Goal: Task Accomplishment & Management: Manage account settings

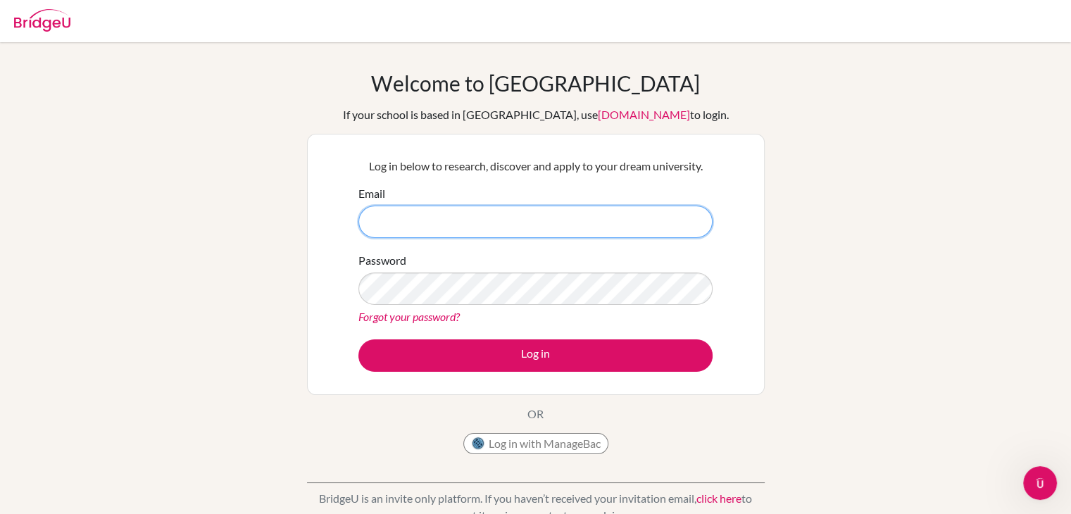
click at [414, 209] on input "Email" at bounding box center [536, 222] width 354 height 32
type input "[EMAIL_ADDRESS][DOMAIN_NAME]"
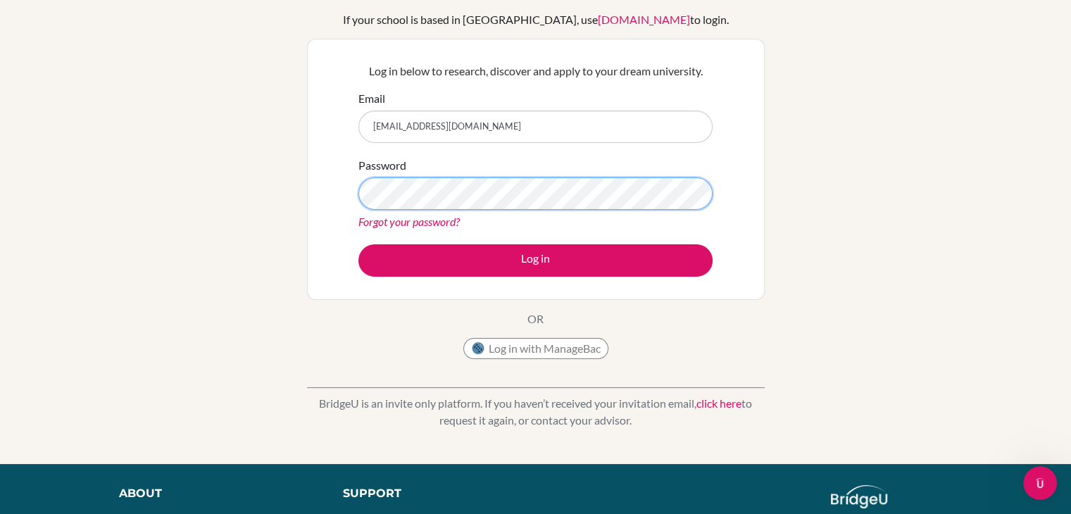
scroll to position [96, 0]
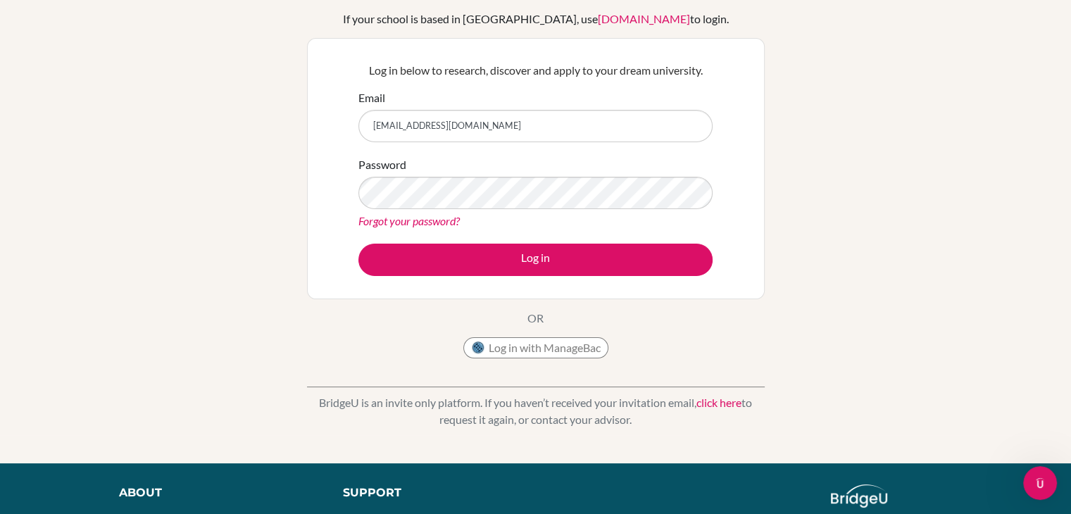
click at [706, 399] on link "click here" at bounding box center [719, 402] width 45 height 13
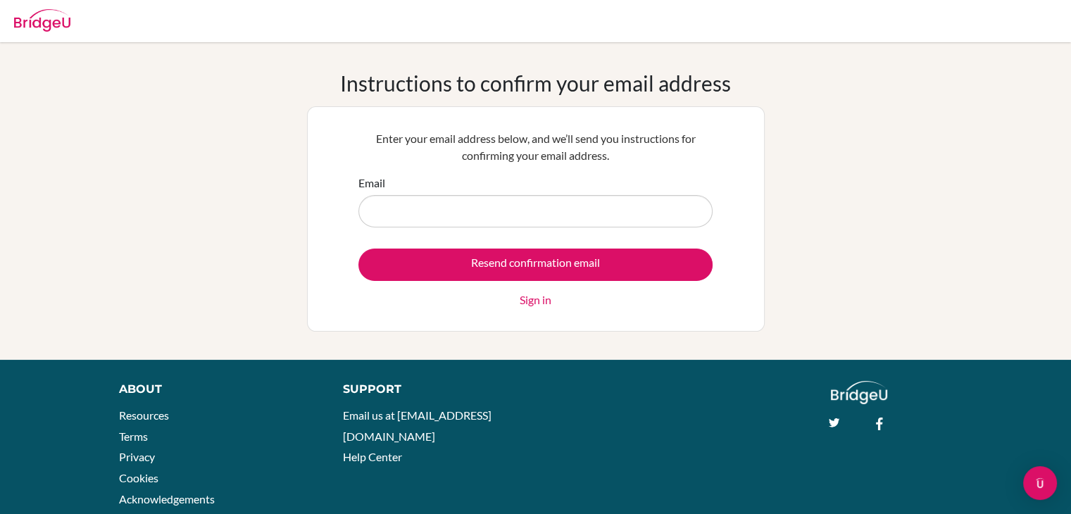
click at [578, 211] on input "Email" at bounding box center [536, 211] width 354 height 32
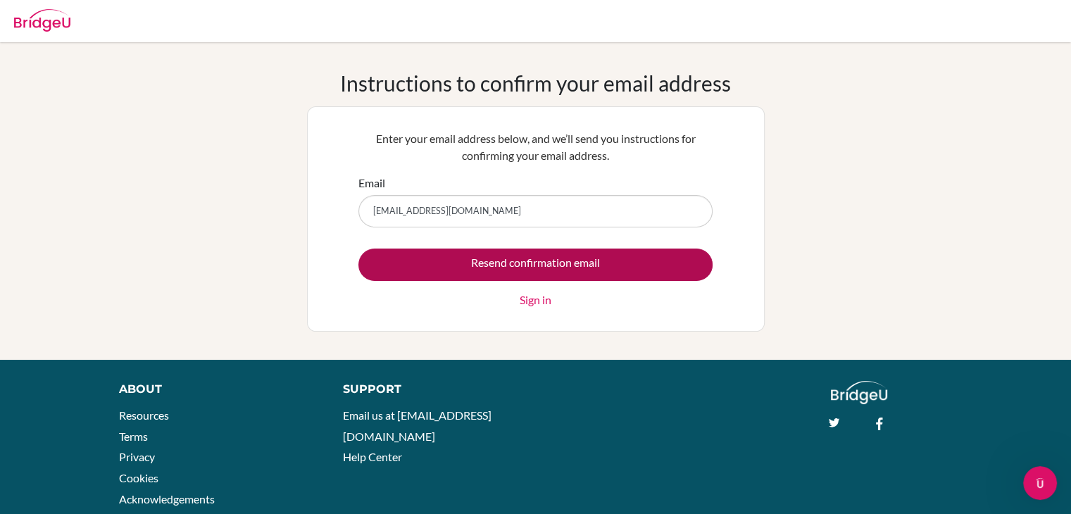
type input "[EMAIL_ADDRESS][DOMAIN_NAME]"
click at [561, 261] on input "Resend confirmation email" at bounding box center [536, 265] width 354 height 32
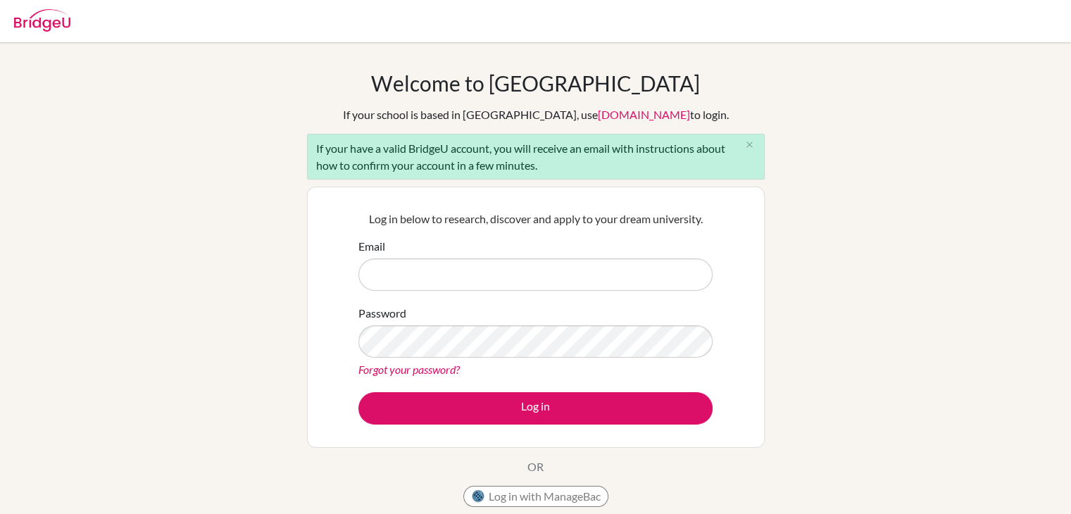
click at [572, 269] on input "Email" at bounding box center [536, 275] width 354 height 32
type input "c"
click at [416, 266] on input "Email" at bounding box center [536, 275] width 354 height 32
type input "[EMAIL_ADDRESS][DOMAIN_NAME]"
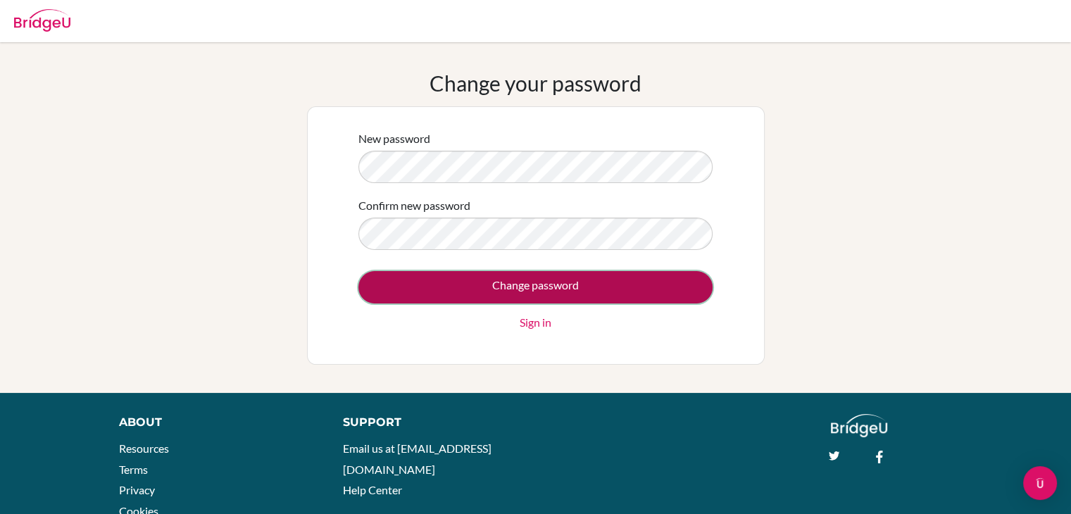
click at [519, 284] on input "Change password" at bounding box center [536, 287] width 354 height 32
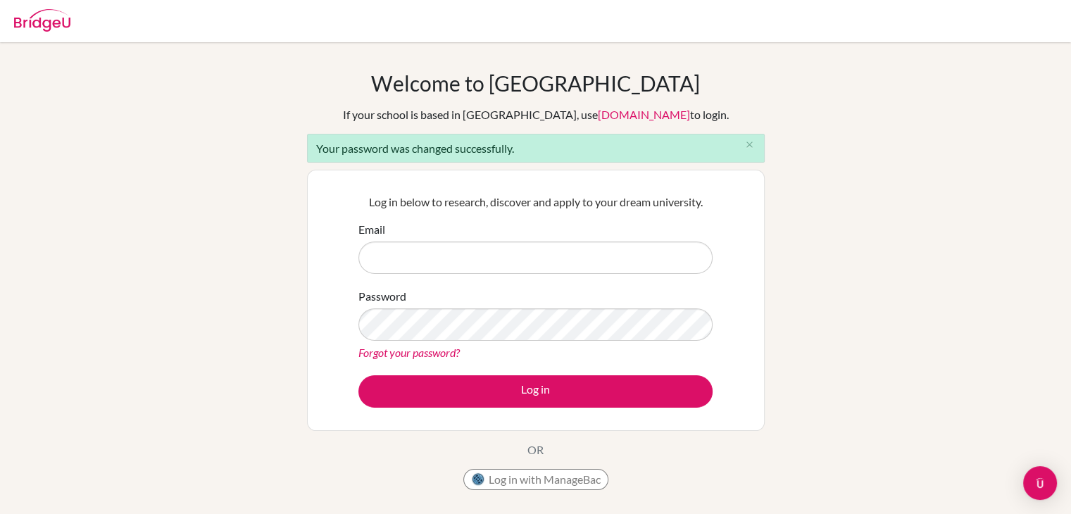
click at [447, 247] on input "Email" at bounding box center [536, 258] width 354 height 32
click at [401, 261] on input "Email" at bounding box center [536, 258] width 354 height 32
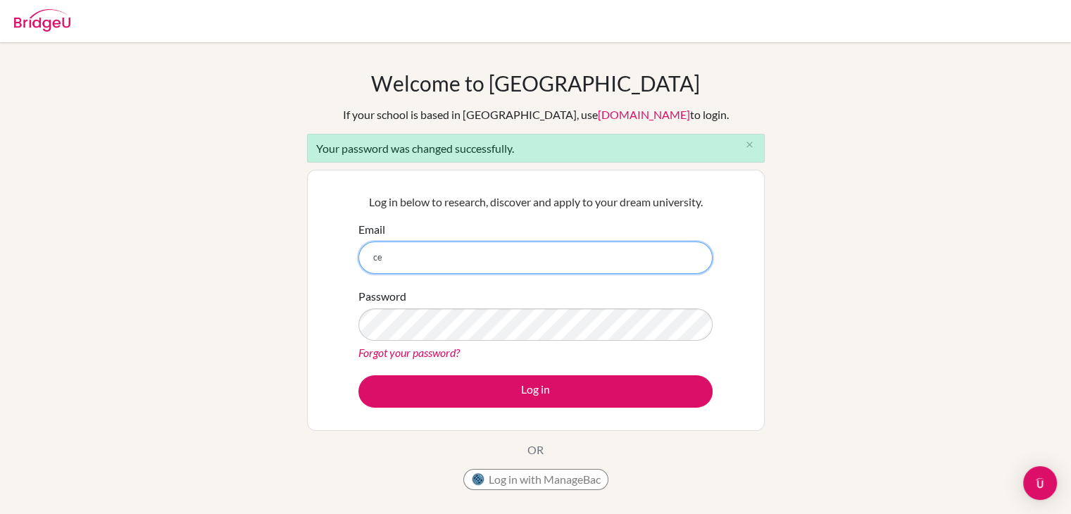
type input "[EMAIL_ADDRESS][DOMAIN_NAME]"
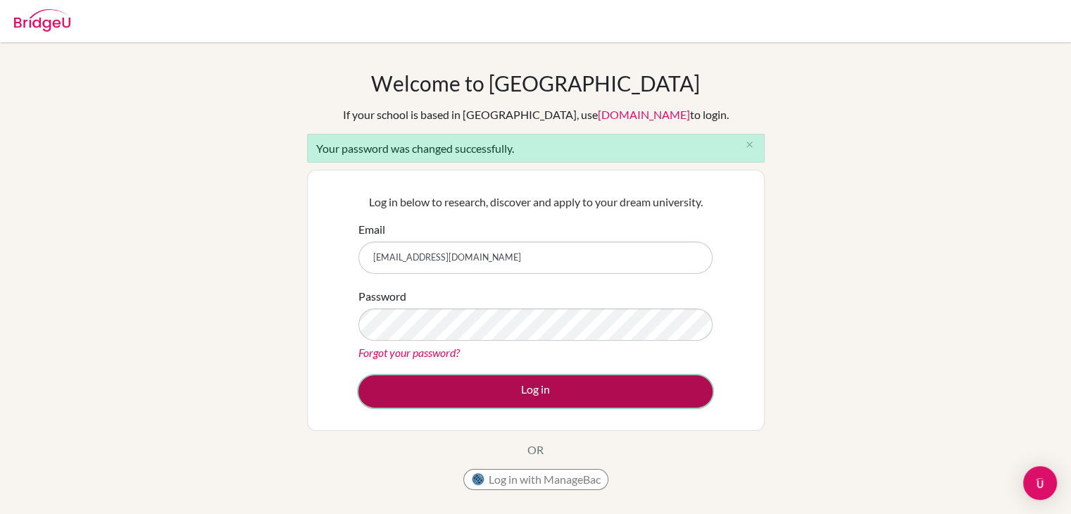
click at [539, 386] on button "Log in" at bounding box center [536, 391] width 354 height 32
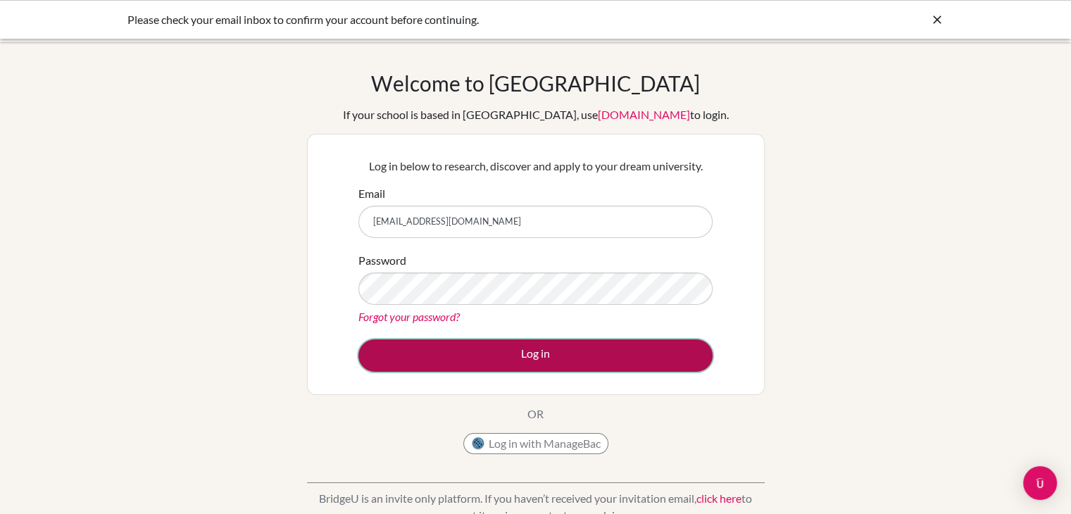
click at [506, 359] on button "Log in" at bounding box center [536, 356] width 354 height 32
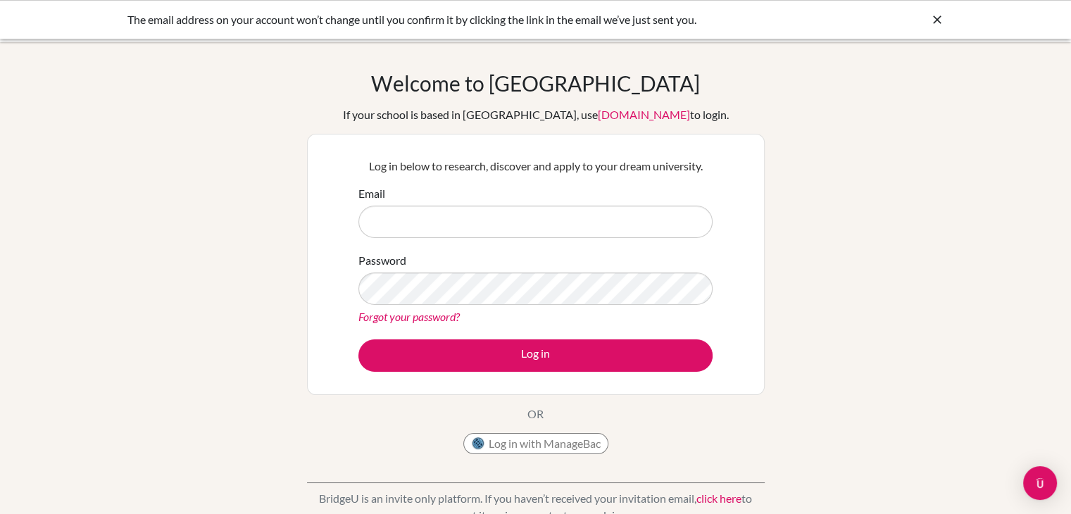
click at [468, 223] on input "Email" at bounding box center [536, 222] width 354 height 32
click at [446, 223] on input "Email" at bounding box center [536, 222] width 354 height 32
type input "[EMAIL_ADDRESS][DOMAIN_NAME]"
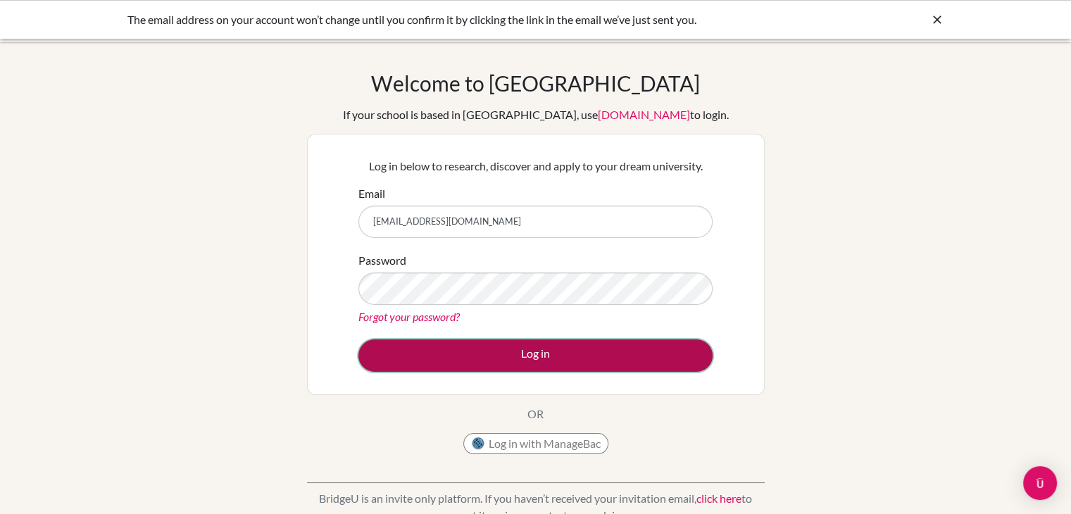
click at [566, 359] on button "Log in" at bounding box center [536, 356] width 354 height 32
